Goal: Transaction & Acquisition: Purchase product/service

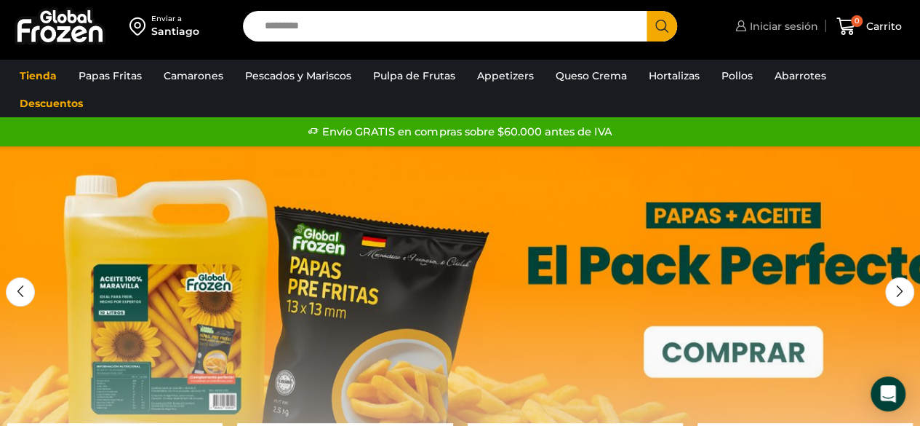
click at [783, 28] on span "Iniciar sesión" at bounding box center [782, 26] width 72 height 15
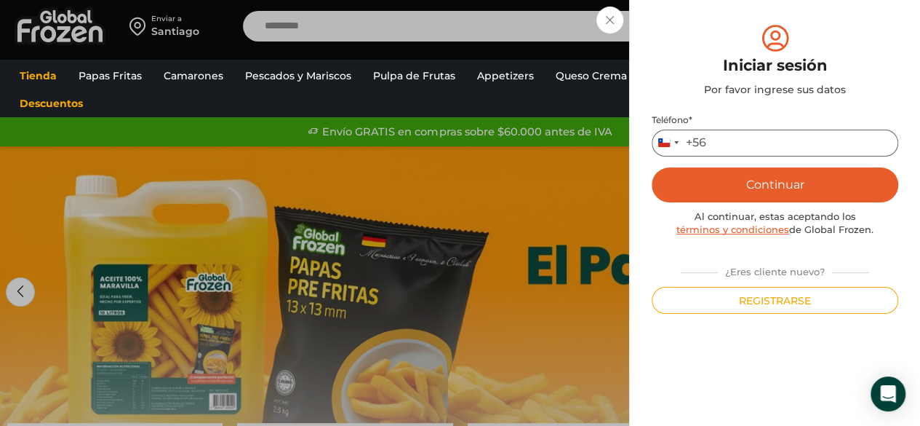
click at [751, 141] on input "Teléfono *" at bounding box center [775, 142] width 247 height 27
type input "*********"
click at [830, 171] on button "Continuar" at bounding box center [775, 184] width 247 height 35
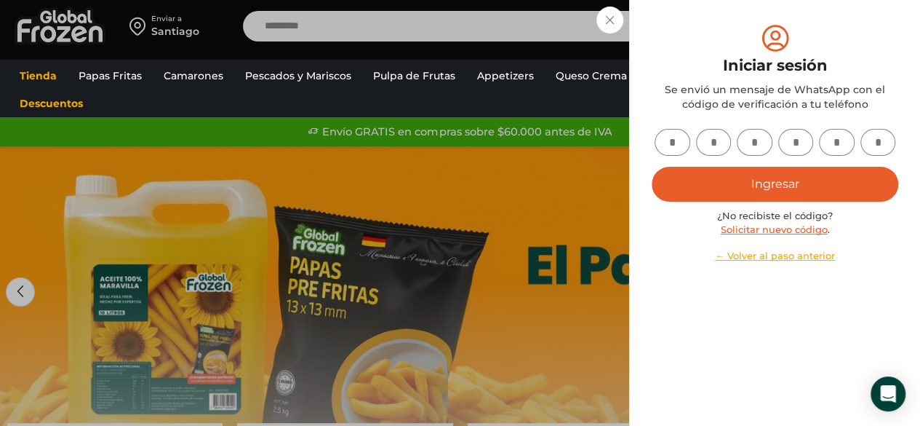
click at [668, 139] on input "text" at bounding box center [673, 142] width 36 height 27
type input "*"
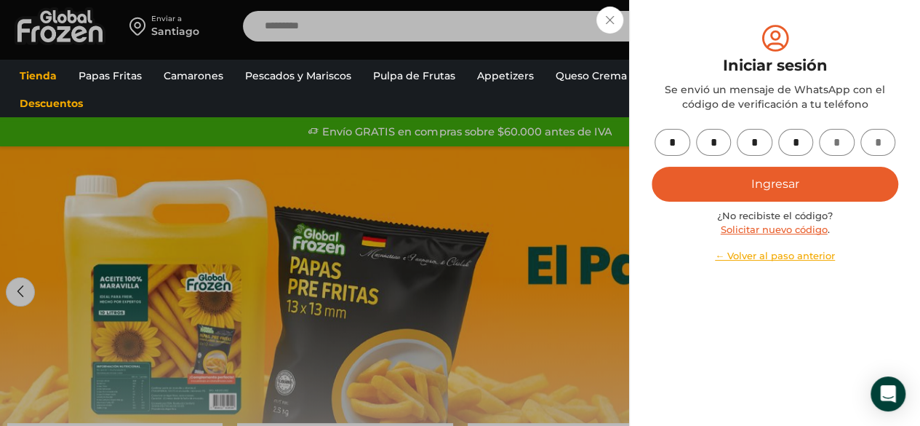
type input "*"
click at [727, 174] on button "Ingresar" at bounding box center [775, 184] width 247 height 35
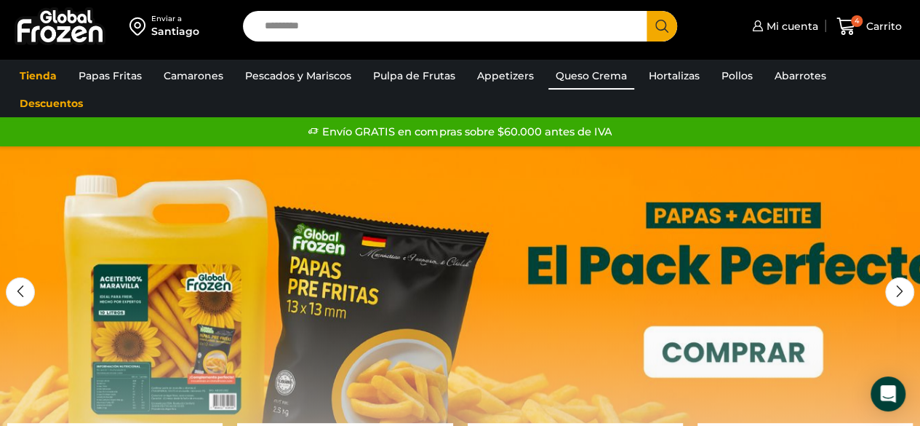
click at [607, 84] on link "Queso Crema" at bounding box center [591, 76] width 86 height 28
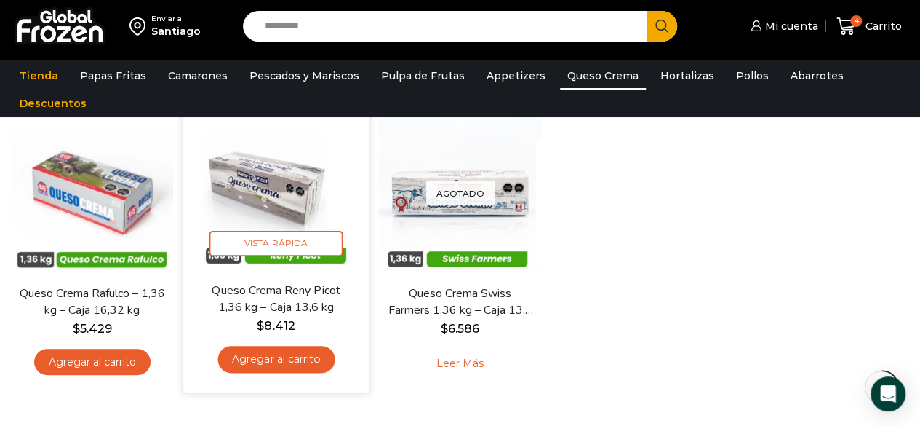
scroll to position [140, 0]
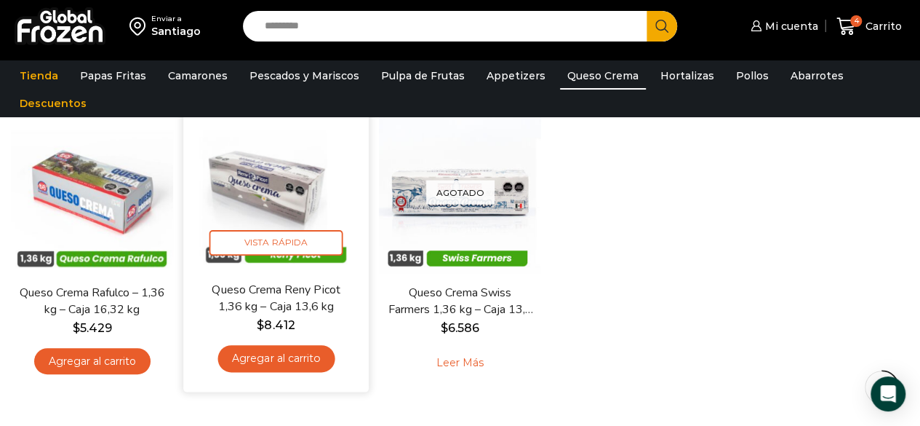
click at [292, 359] on link "Agregar al carrito" at bounding box center [275, 358] width 117 height 27
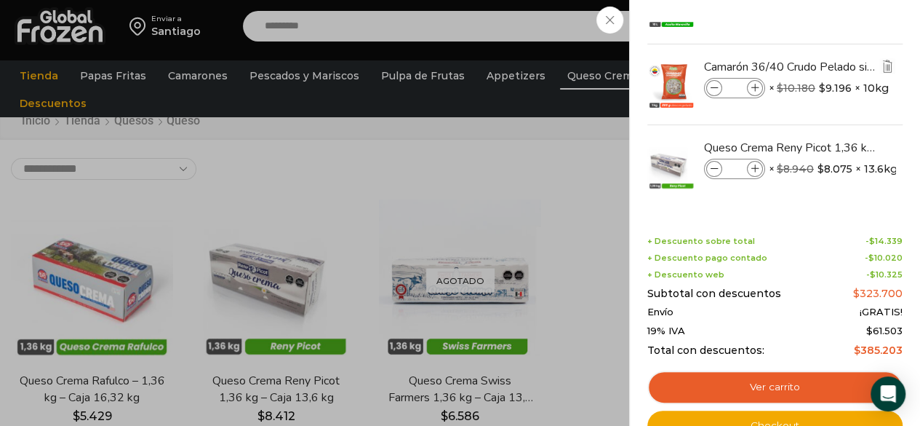
scroll to position [58, 0]
click at [758, 167] on span at bounding box center [755, 169] width 16 height 16
type input "*"
click at [772, 140] on link "Queso Crema Reny Picot 1,36 kg - Caja 13,6 kg" at bounding box center [790, 148] width 173 height 16
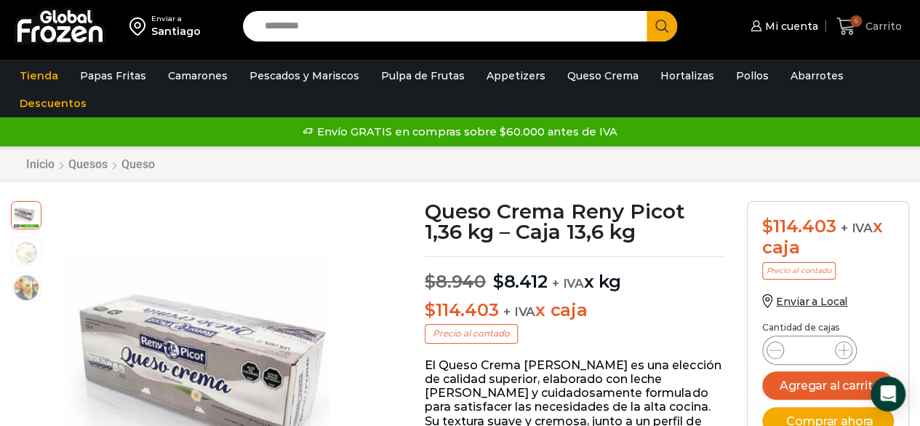
click at [861, 40] on link "6 [GEOGRAPHIC_DATA]" at bounding box center [869, 26] width 73 height 34
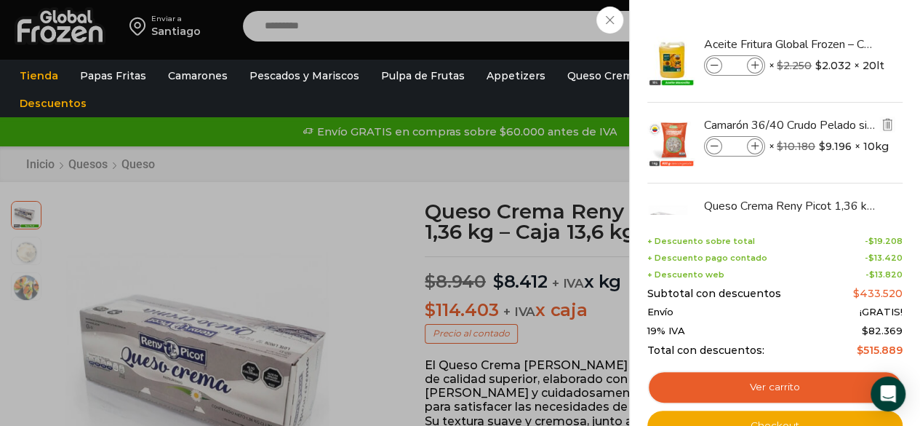
scroll to position [58, 0]
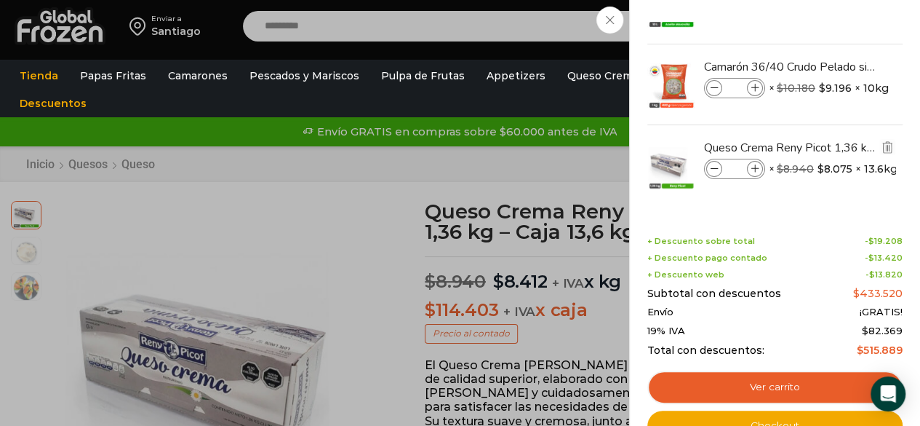
click at [716, 171] on icon at bounding box center [715, 169] width 8 height 8
type input "*"
click at [716, 171] on icon at bounding box center [715, 169] width 8 height 8
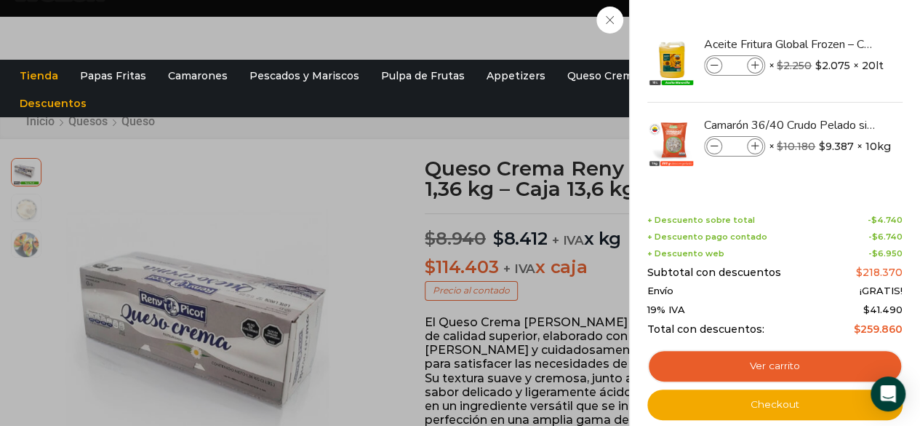
scroll to position [44, 0]
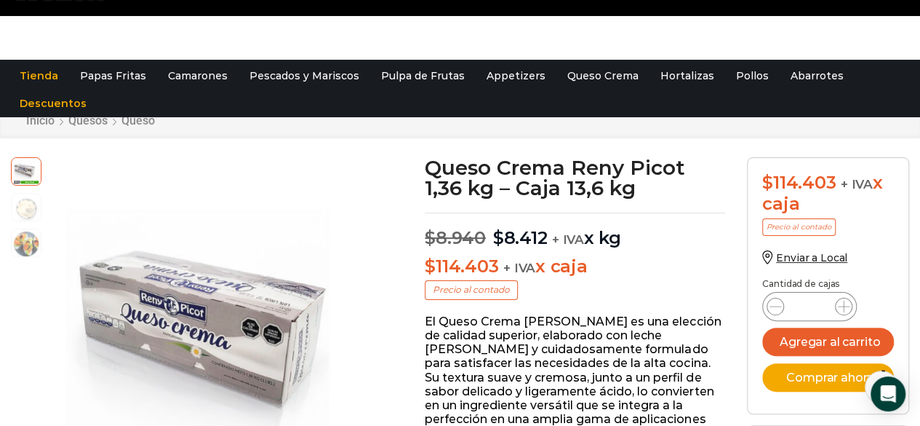
scroll to position [0, 0]
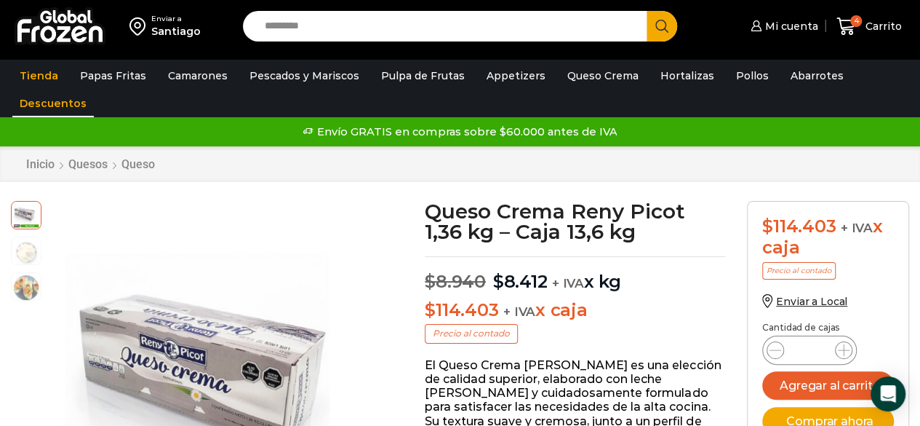
click at [51, 104] on link "Descuentos" at bounding box center [52, 103] width 81 height 28
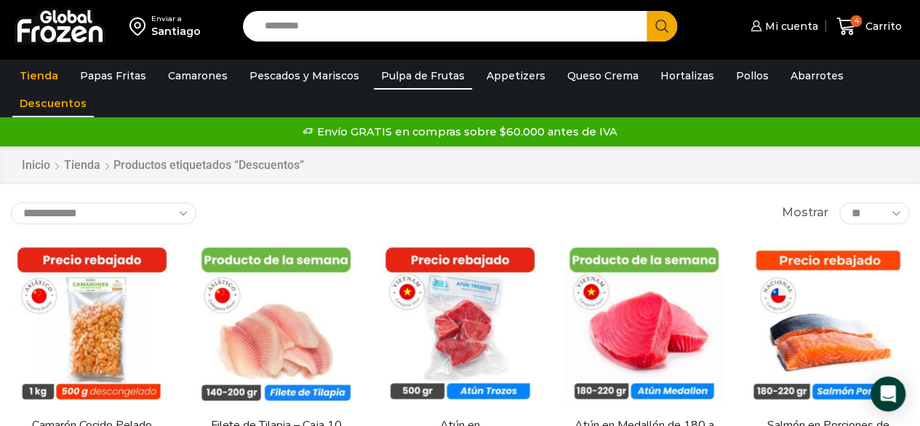
click at [443, 72] on link "Pulpa de Frutas" at bounding box center [423, 76] width 98 height 28
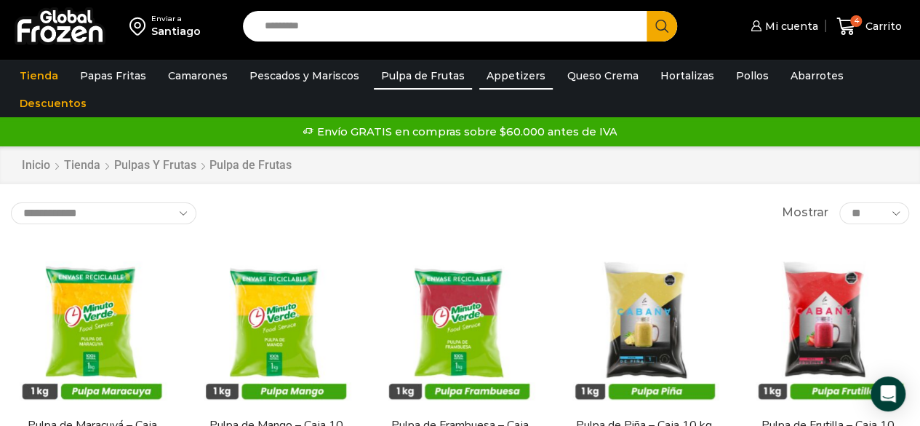
click at [520, 71] on link "Appetizers" at bounding box center [515, 76] width 73 height 28
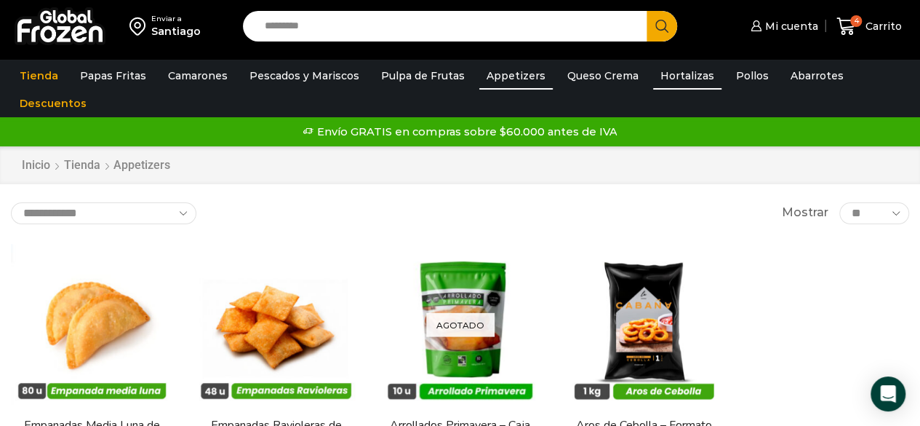
click at [653, 72] on link "Hortalizas" at bounding box center [687, 76] width 68 height 28
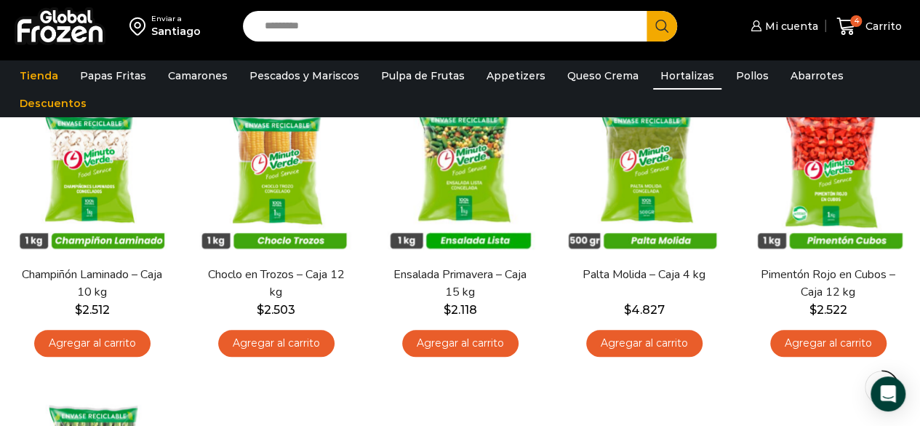
scroll to position [443, 0]
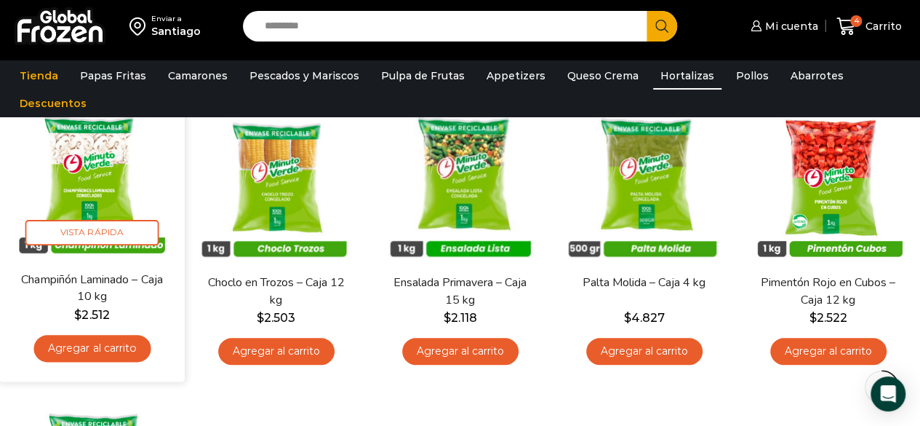
click at [119, 287] on link "Champiñón Laminado – Caja 10 kg" at bounding box center [91, 288] width 147 height 34
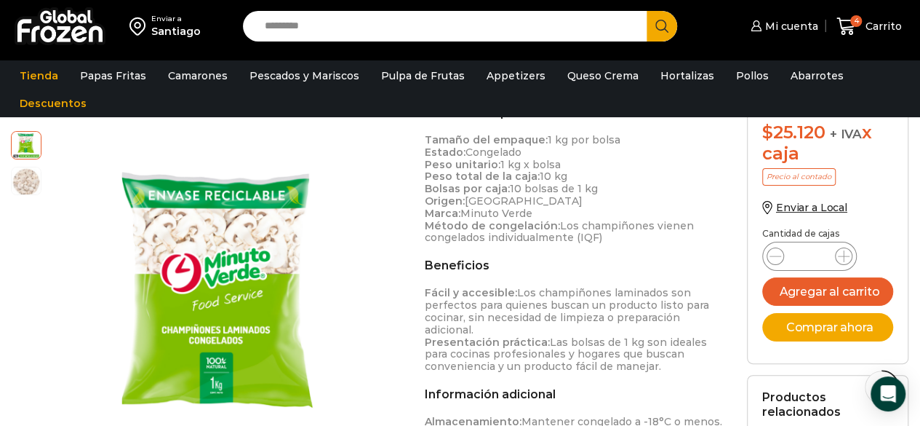
scroll to position [419, 0]
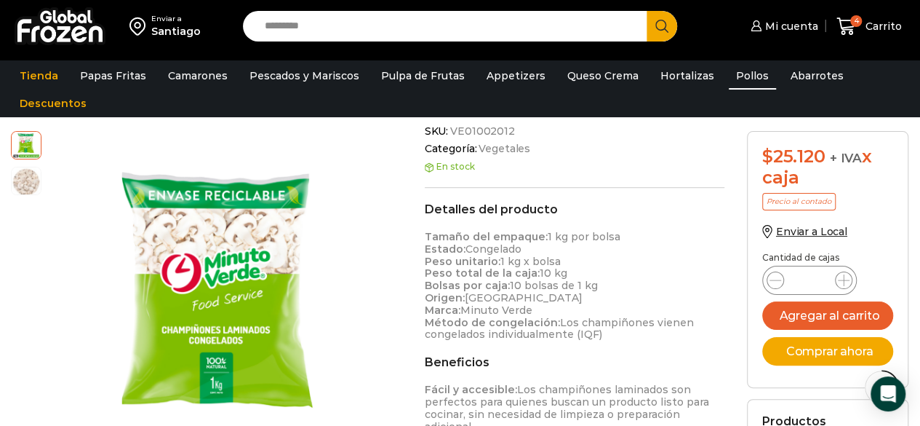
click at [729, 73] on link "Pollos" at bounding box center [752, 76] width 47 height 28
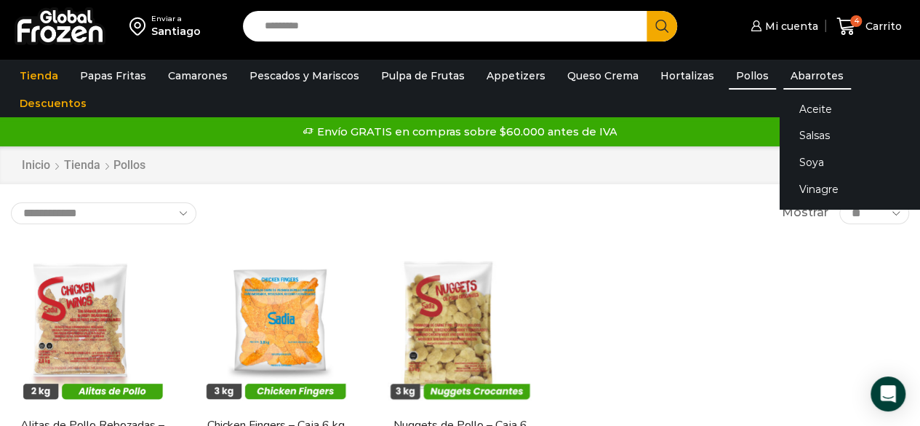
click at [807, 76] on link "Abarrotes" at bounding box center [817, 76] width 68 height 28
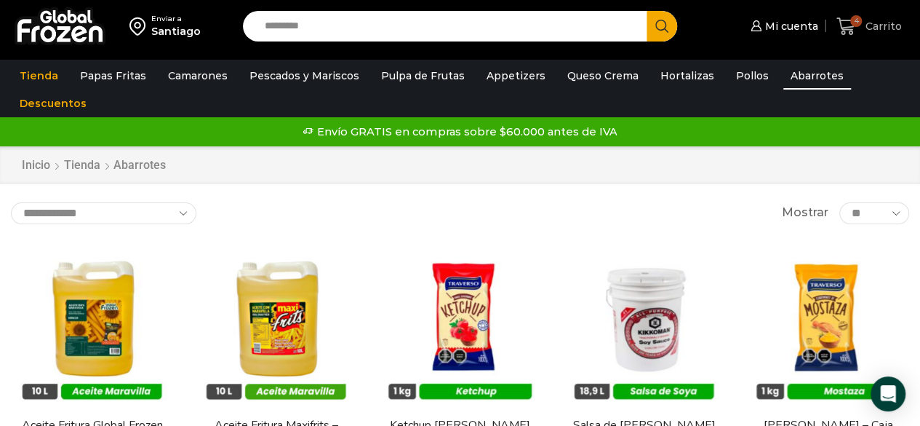
click at [870, 17] on span "4 [GEOGRAPHIC_DATA]" at bounding box center [868, 27] width 65 height 20
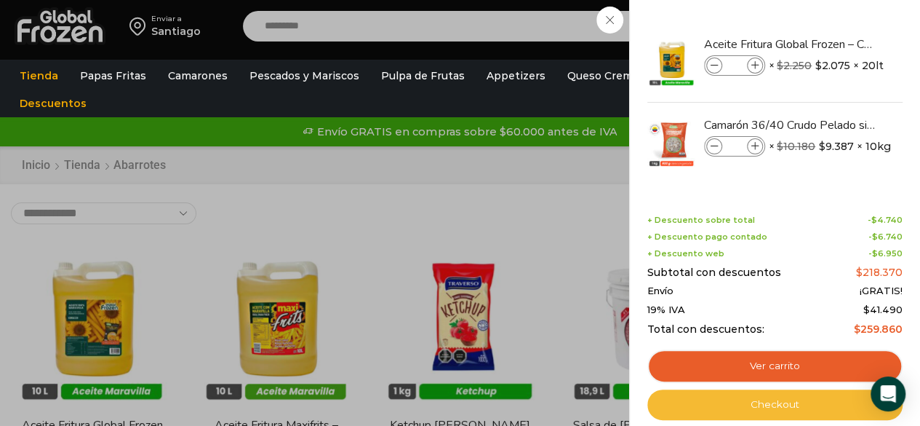
click at [758, 407] on link "Checkout" at bounding box center [774, 404] width 255 height 31
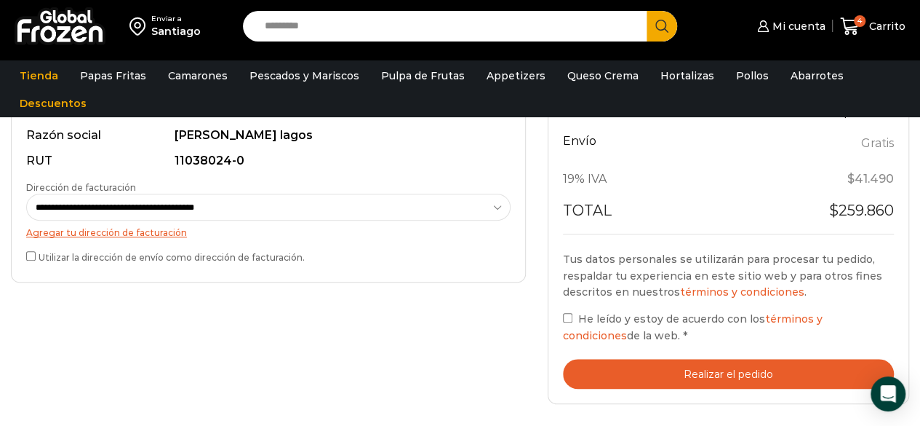
scroll to position [450, 0]
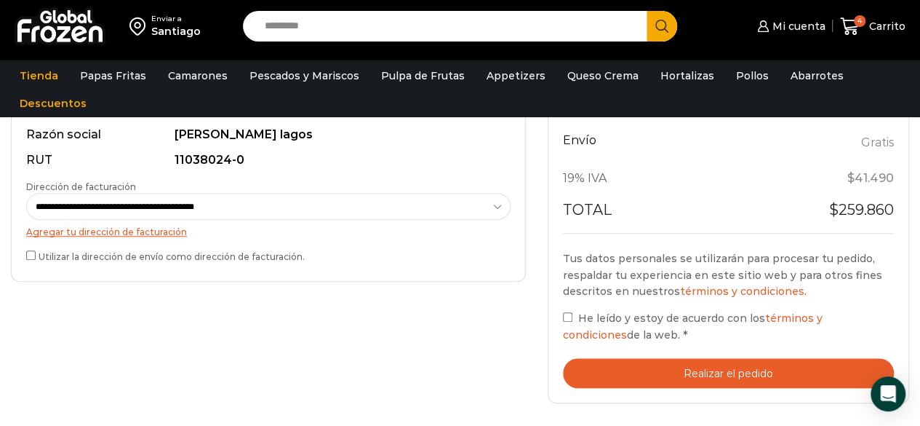
click at [679, 369] on button "Realizar el pedido" at bounding box center [728, 373] width 331 height 30
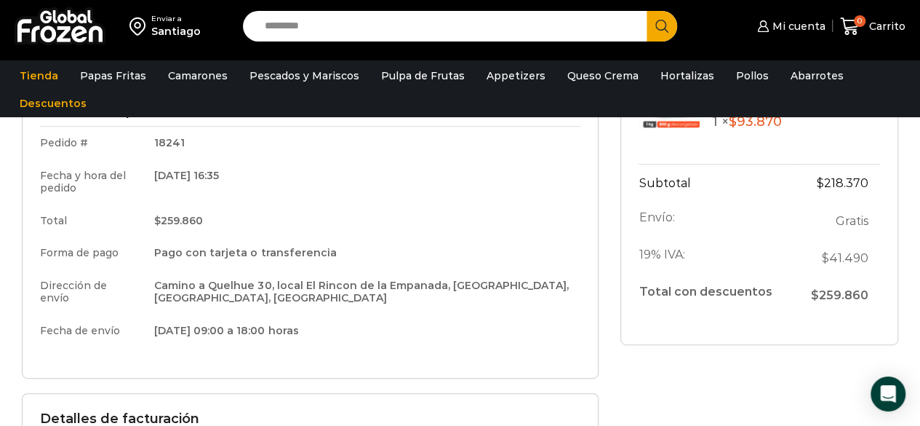
scroll to position [228, 0]
